Goal: Task Accomplishment & Management: Use online tool/utility

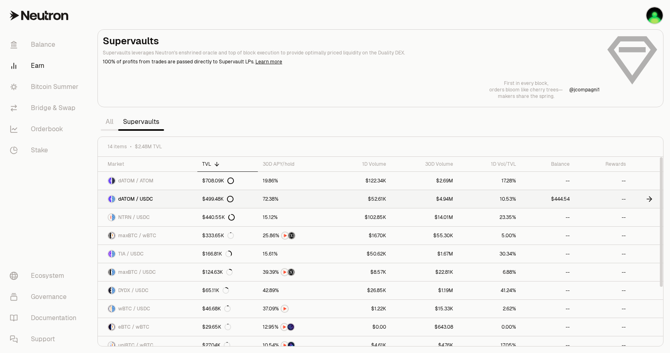
click at [142, 198] on span "dATOM / USDC" at bounding box center [135, 199] width 35 height 7
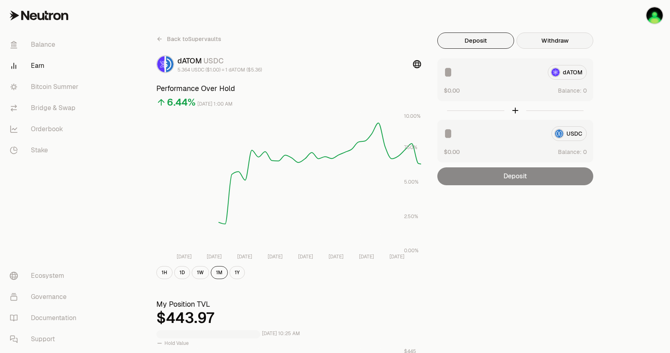
click at [553, 42] on button "Withdraw" at bounding box center [555, 41] width 77 height 16
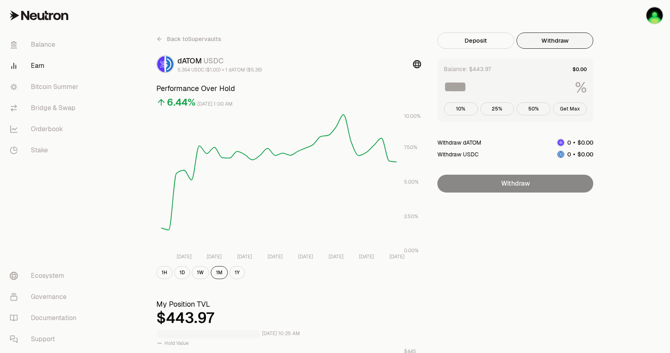
click at [578, 113] on button "Get Max" at bounding box center [570, 108] width 34 height 13
type input "***"
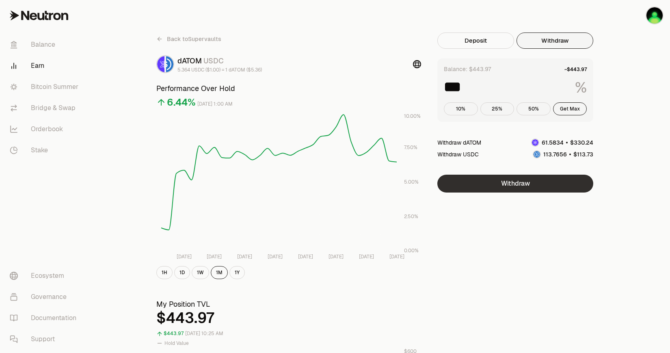
click at [529, 184] on button "Withdraw" at bounding box center [516, 184] width 156 height 18
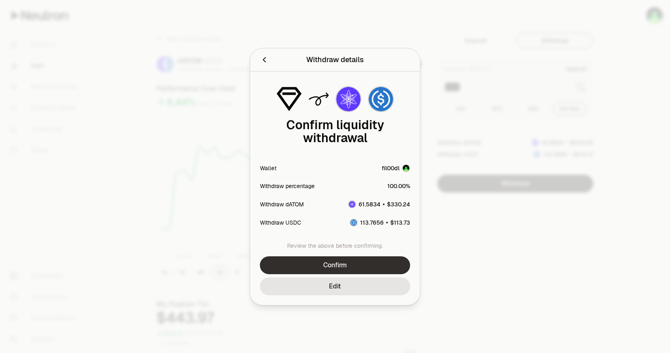
click at [356, 263] on button "Confirm" at bounding box center [335, 265] width 150 height 18
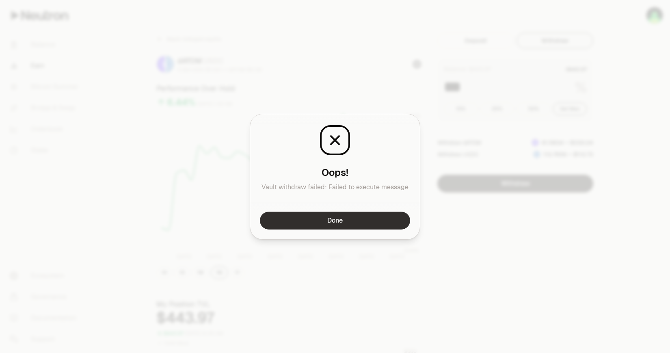
click at [371, 224] on button "Done" at bounding box center [335, 221] width 150 height 18
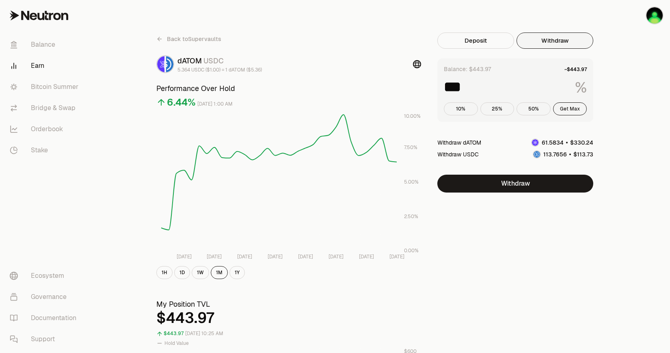
click at [577, 111] on button "Get Max" at bounding box center [570, 108] width 34 height 13
click at [526, 186] on button "Withdraw" at bounding box center [516, 184] width 156 height 18
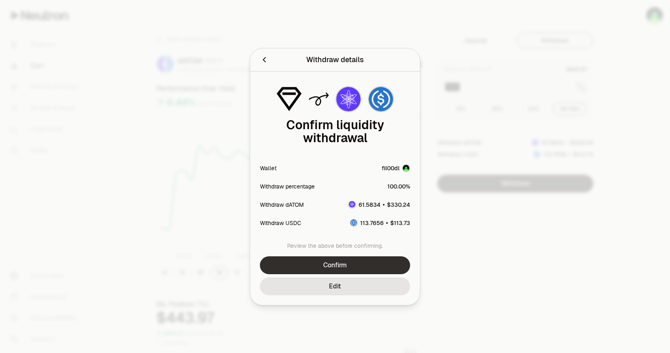
click at [364, 263] on button "Confirm" at bounding box center [335, 265] width 150 height 18
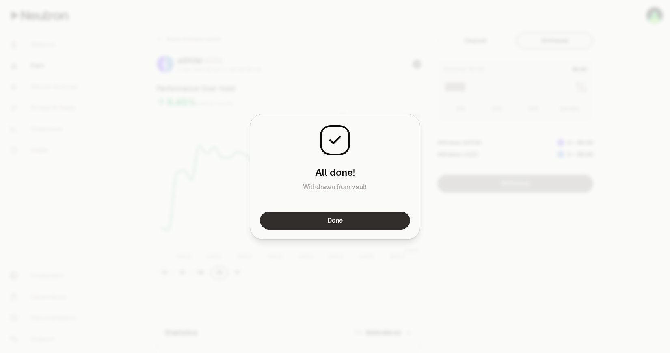
click at [348, 228] on button "Done" at bounding box center [335, 221] width 150 height 18
